Goal: Check status: Check status

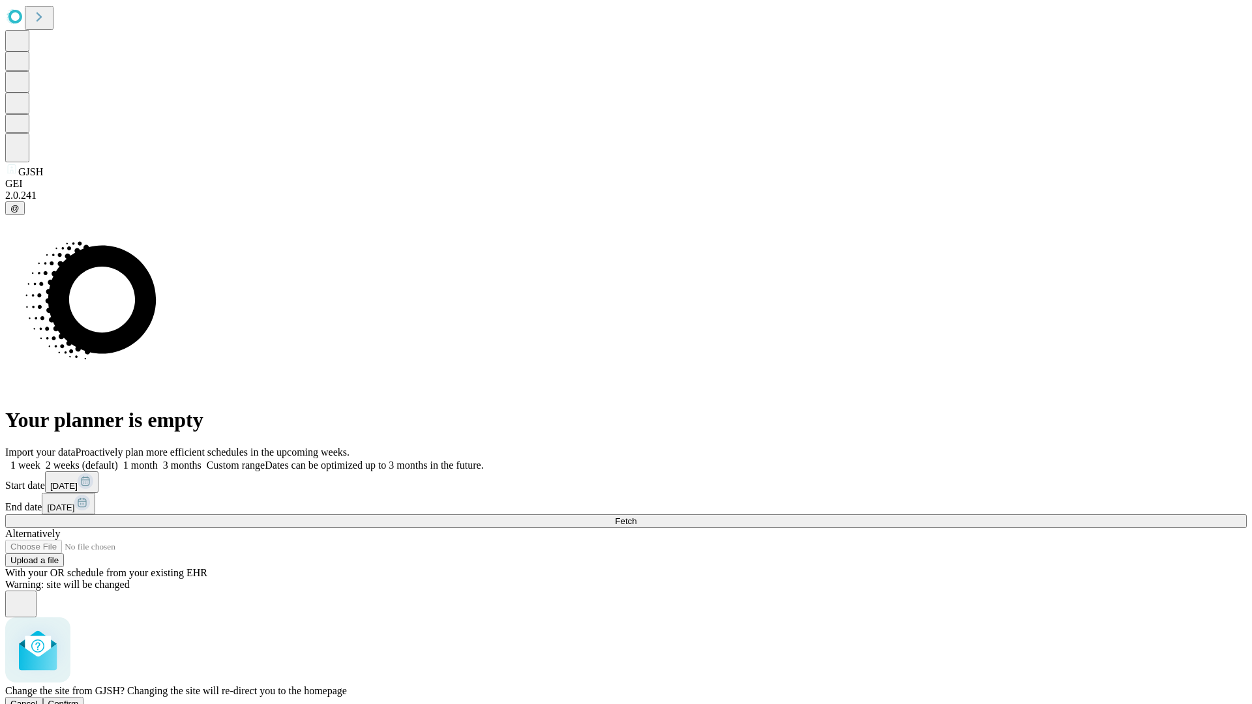
click at [79, 699] on span "Confirm" at bounding box center [63, 704] width 31 height 10
click at [118, 460] on label "2 weeks (default)" at bounding box center [79, 465] width 78 height 11
click at [636, 516] on span "Fetch" at bounding box center [626, 521] width 22 height 10
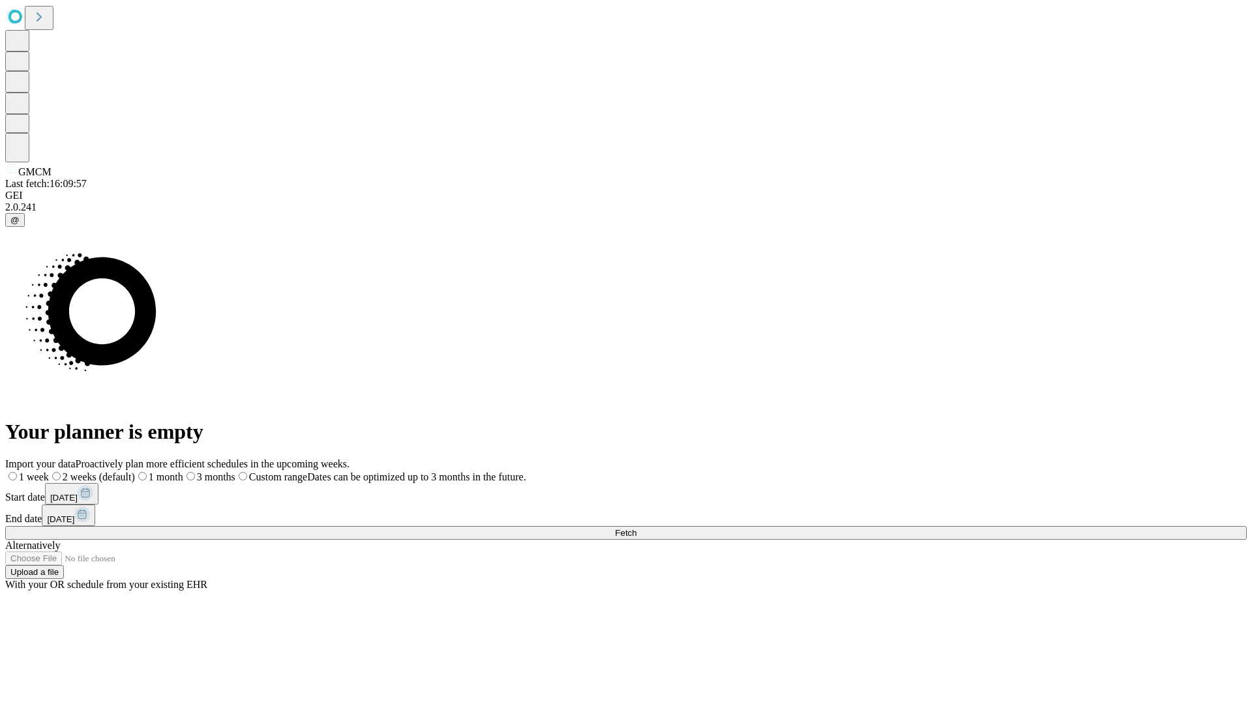
click at [135, 471] on label "2 weeks (default)" at bounding box center [92, 476] width 86 height 11
click at [636, 528] on span "Fetch" at bounding box center [626, 533] width 22 height 10
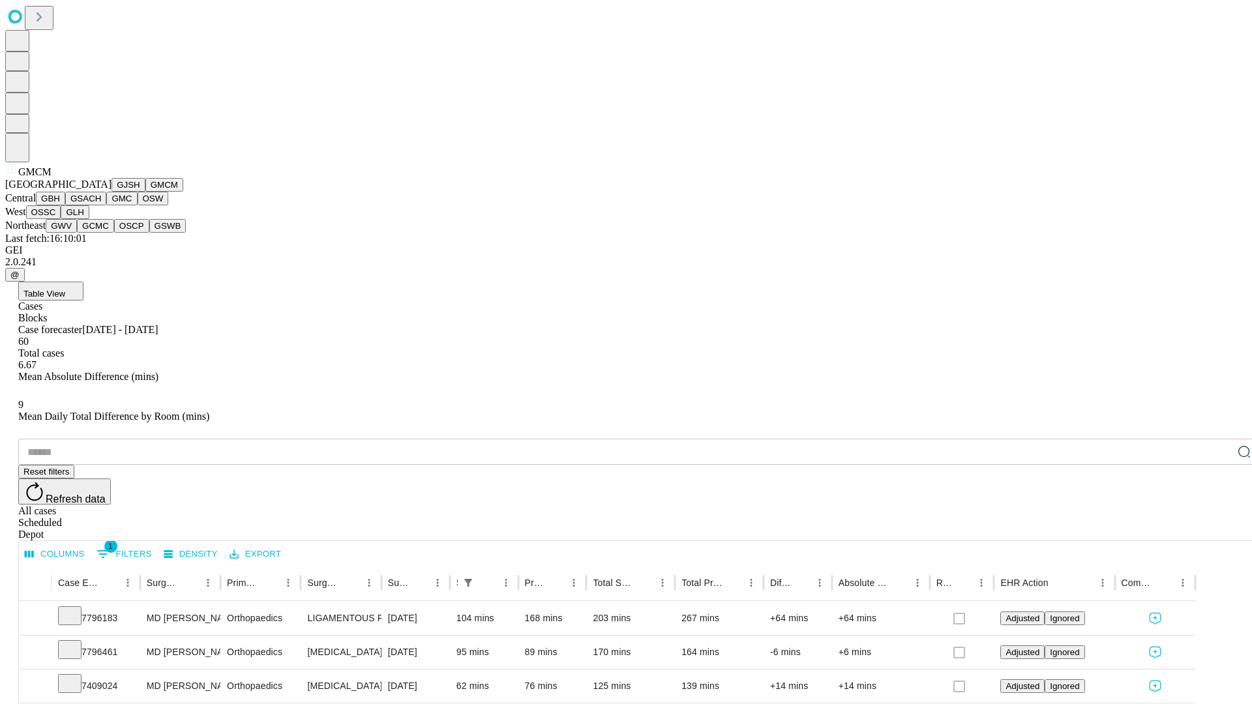
click at [65, 205] on button "GBH" at bounding box center [50, 199] width 29 height 14
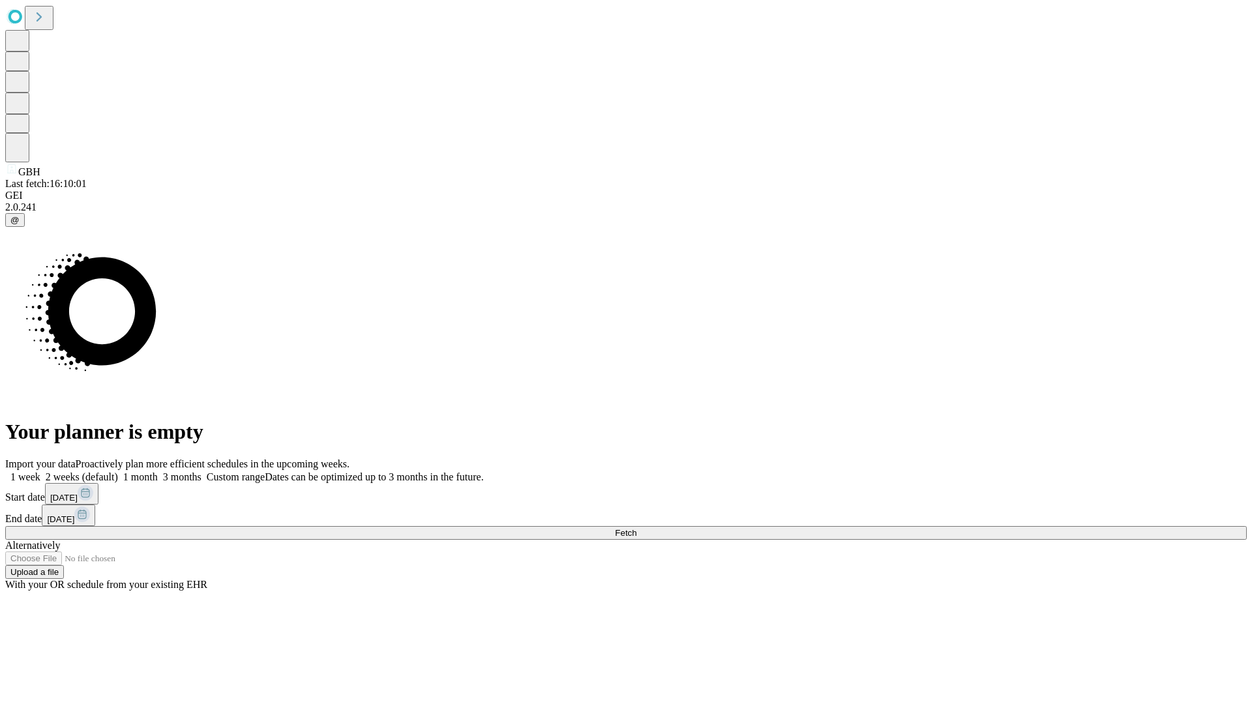
click at [118, 471] on label "2 weeks (default)" at bounding box center [79, 476] width 78 height 11
click at [636, 528] on span "Fetch" at bounding box center [626, 533] width 22 height 10
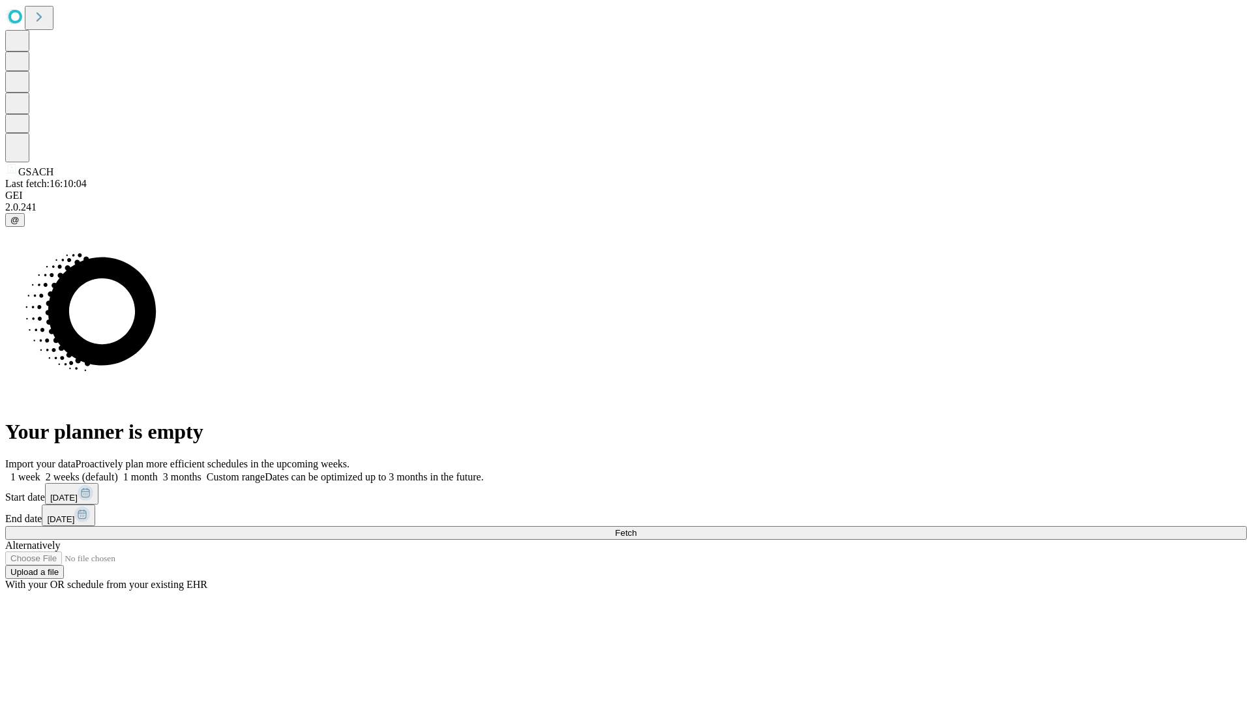
click at [118, 471] on label "2 weeks (default)" at bounding box center [79, 476] width 78 height 11
click at [636, 528] on span "Fetch" at bounding box center [626, 533] width 22 height 10
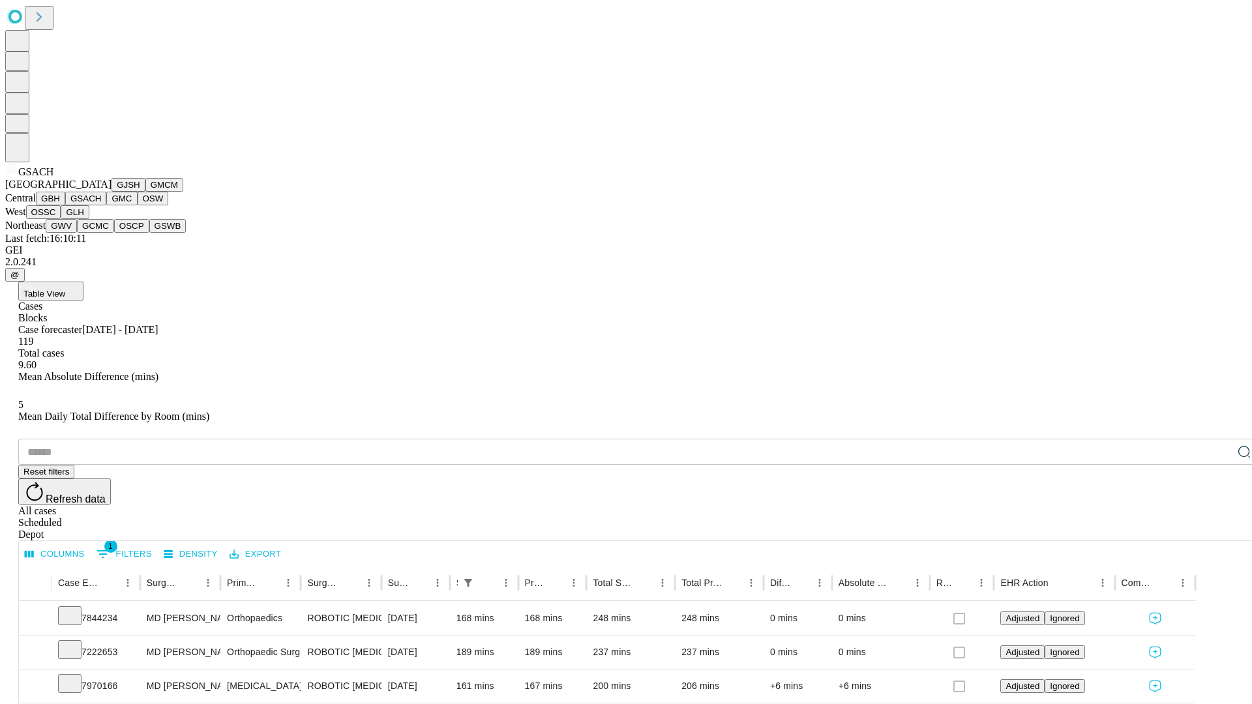
click at [106, 205] on button "GMC" at bounding box center [121, 199] width 31 height 14
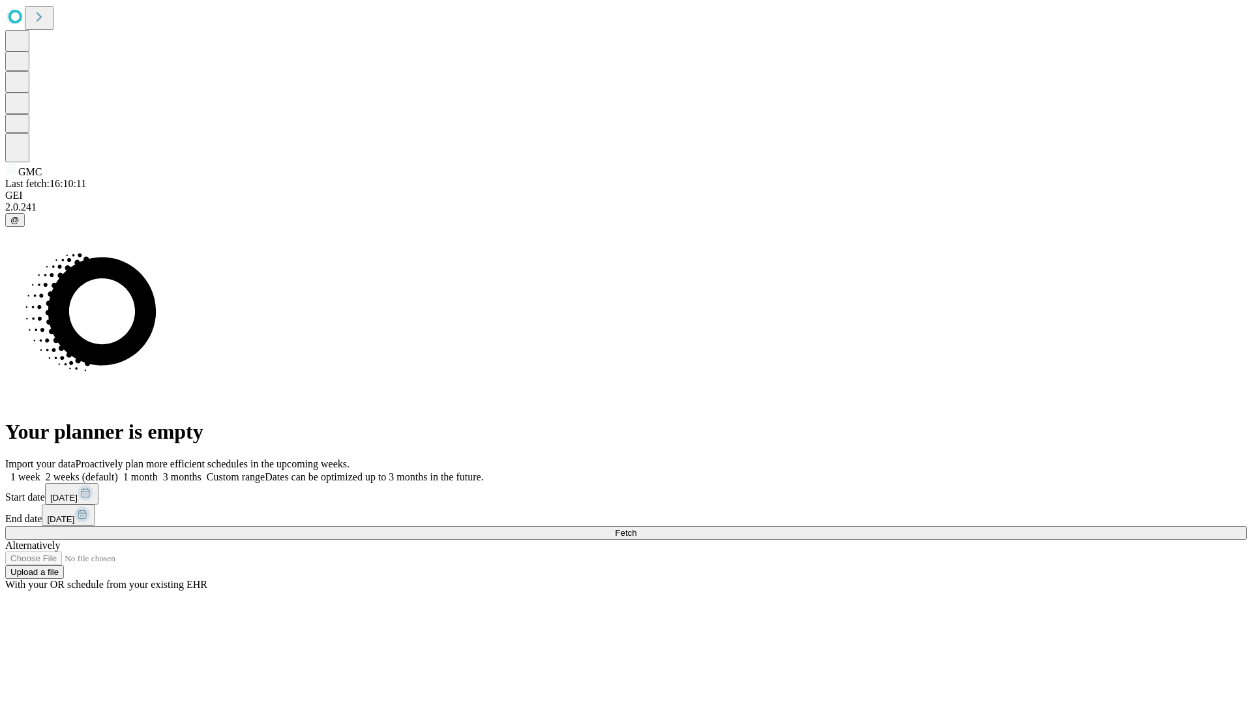
click at [118, 471] on label "2 weeks (default)" at bounding box center [79, 476] width 78 height 11
click at [636, 528] on span "Fetch" at bounding box center [626, 533] width 22 height 10
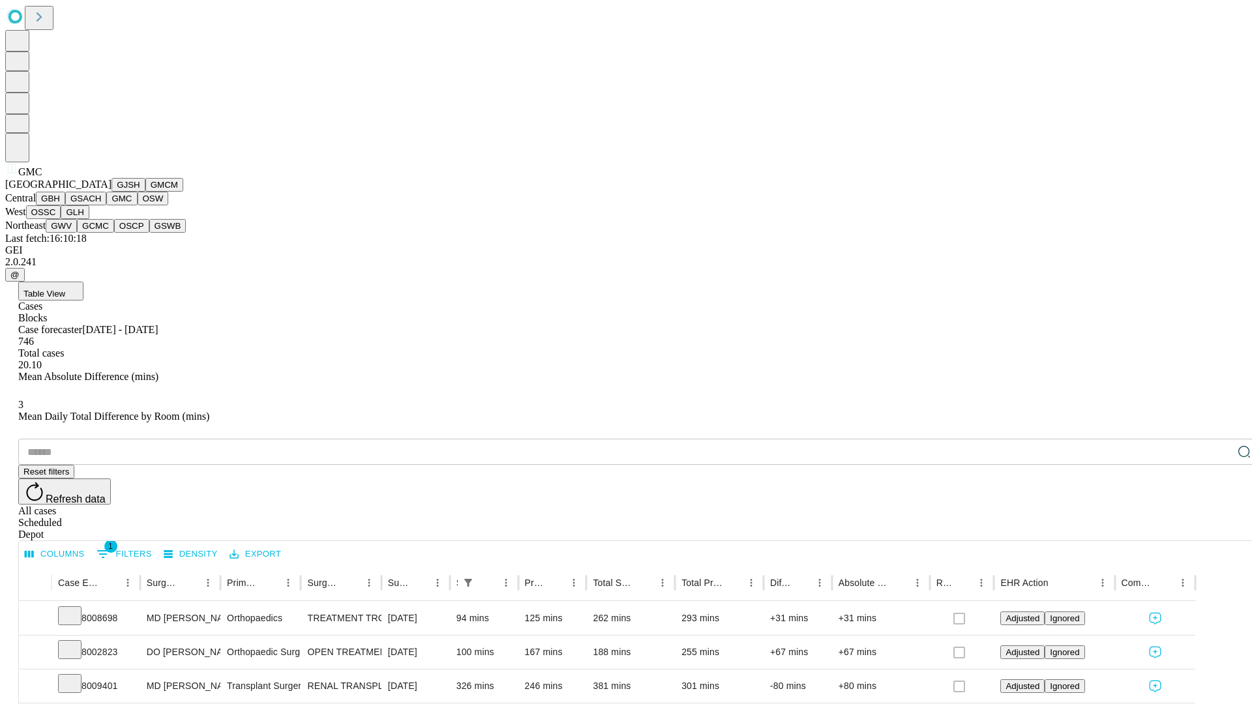
click at [138, 205] on button "OSW" at bounding box center [153, 199] width 31 height 14
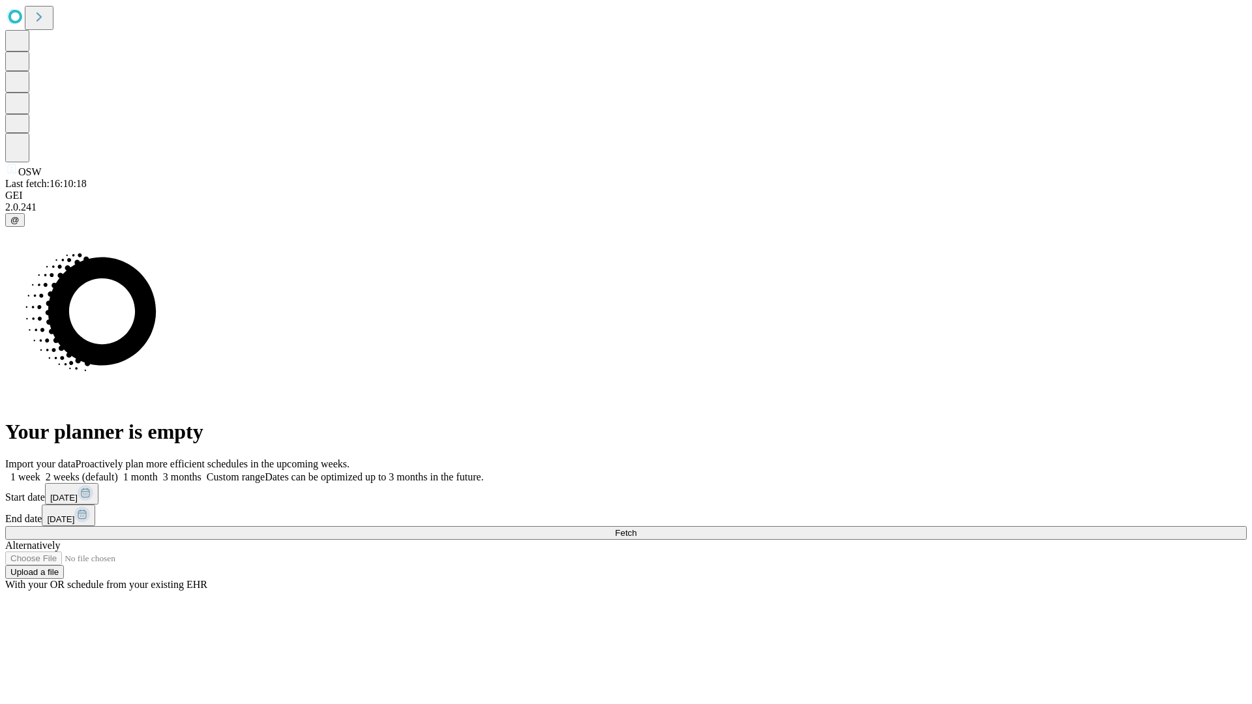
click at [118, 471] on label "2 weeks (default)" at bounding box center [79, 476] width 78 height 11
click at [636, 528] on span "Fetch" at bounding box center [626, 533] width 22 height 10
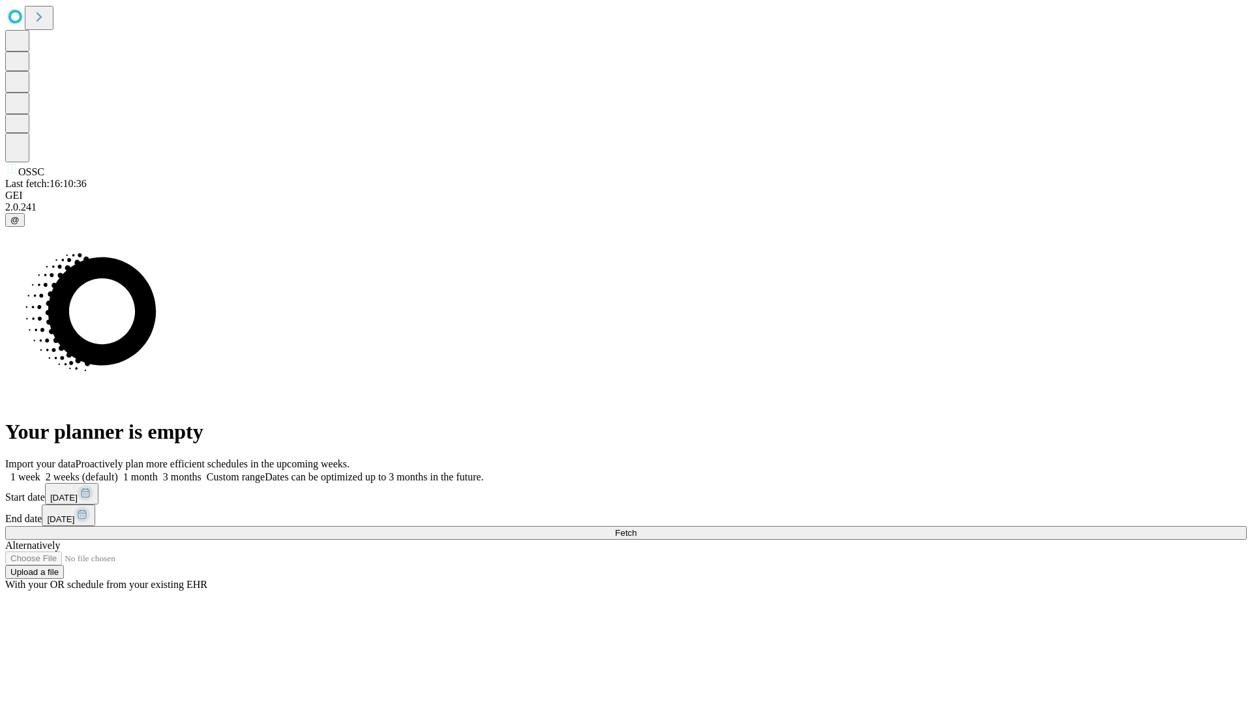
click at [118, 471] on label "2 weeks (default)" at bounding box center [79, 476] width 78 height 11
click at [636, 528] on span "Fetch" at bounding box center [626, 533] width 22 height 10
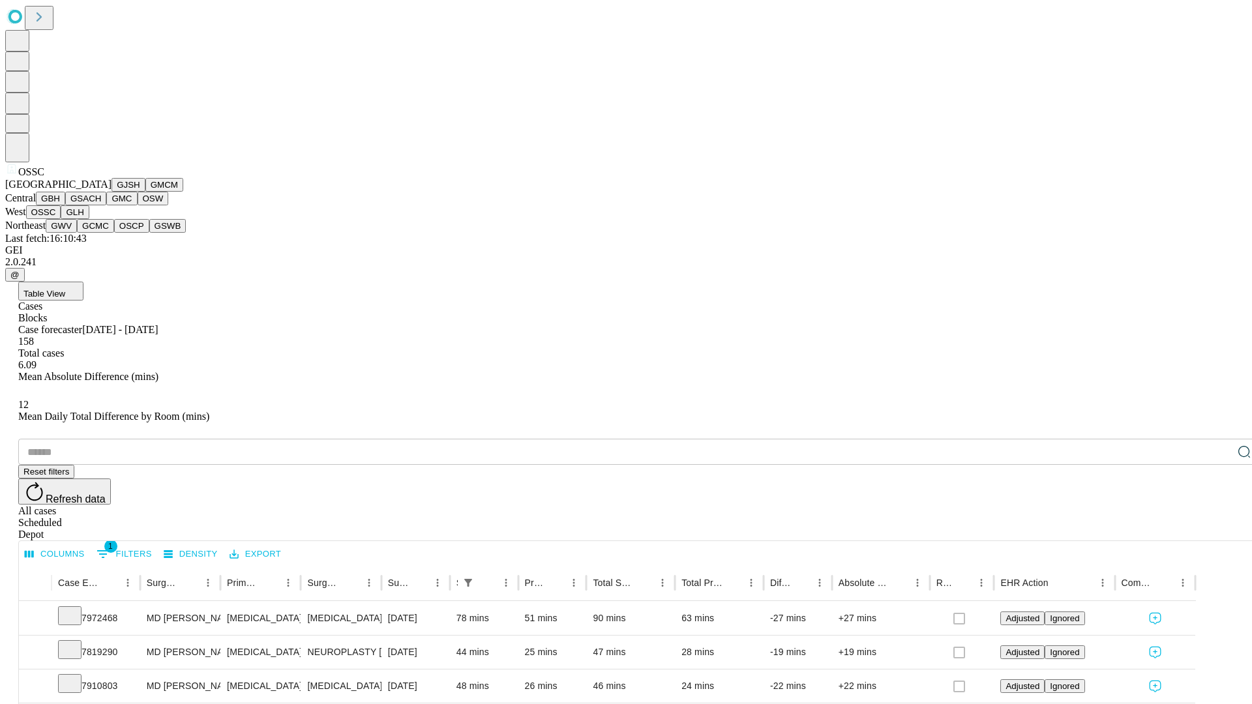
click at [89, 219] on button "GLH" at bounding box center [75, 212] width 28 height 14
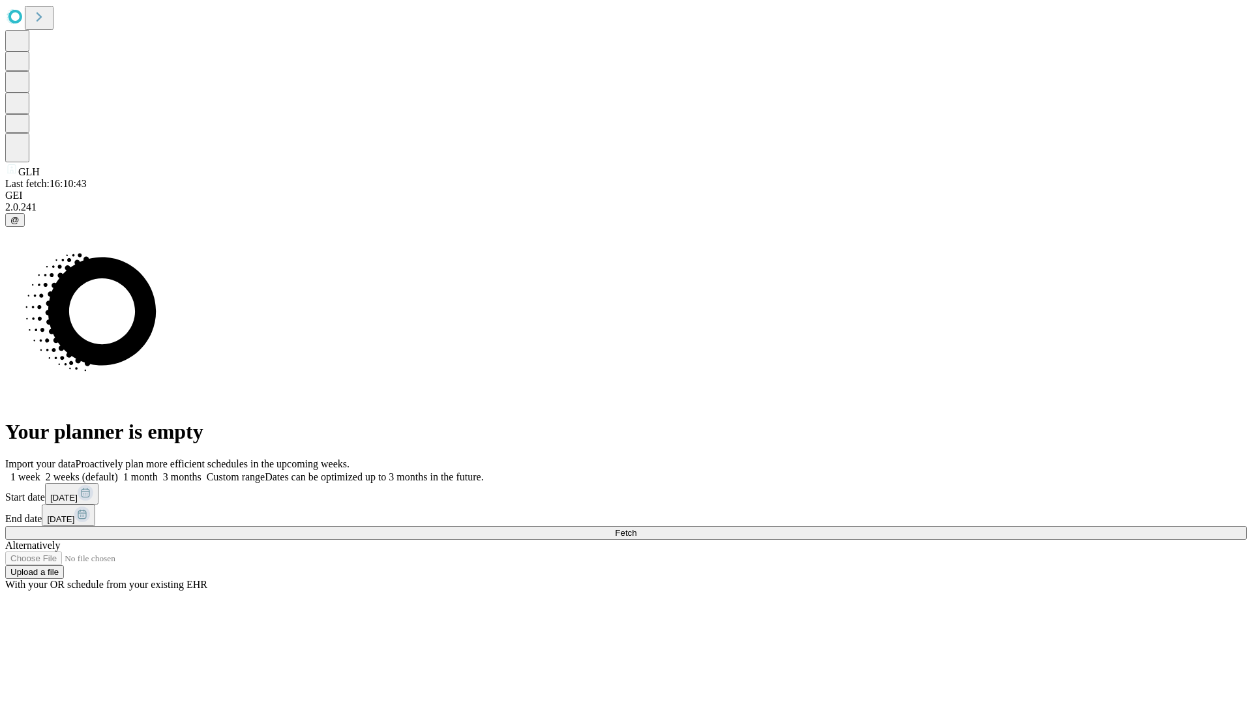
click at [118, 471] on label "2 weeks (default)" at bounding box center [79, 476] width 78 height 11
click at [636, 528] on span "Fetch" at bounding box center [626, 533] width 22 height 10
